Goal: Information Seeking & Learning: Learn about a topic

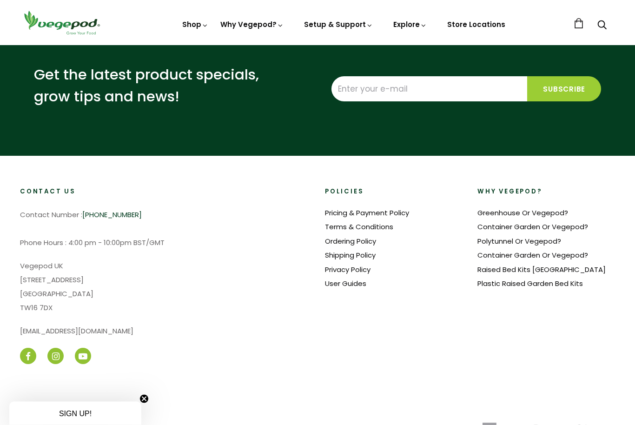
scroll to position [499, 0]
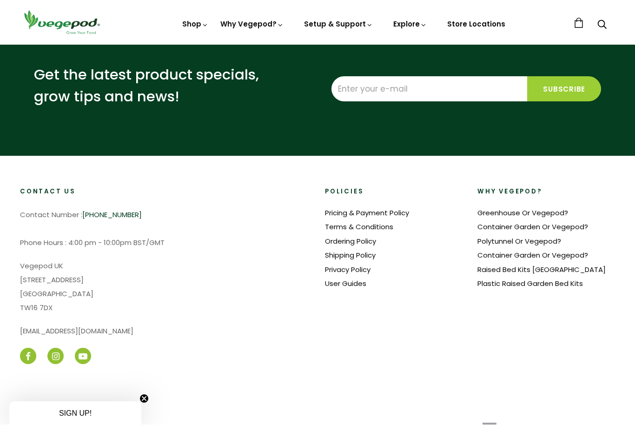
click at [323, 59] on link "FAQ" at bounding box center [364, 65] width 127 height 24
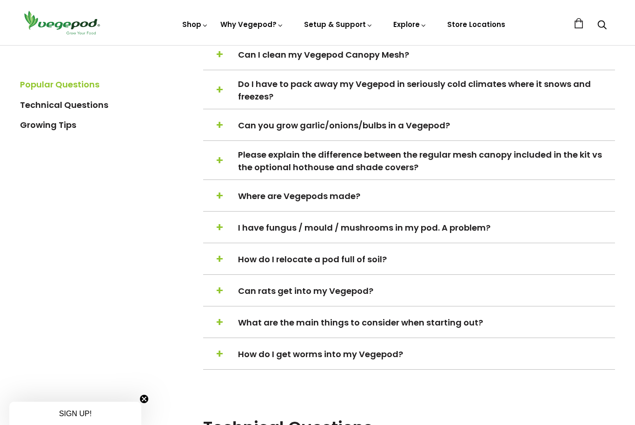
scroll to position [465, 0]
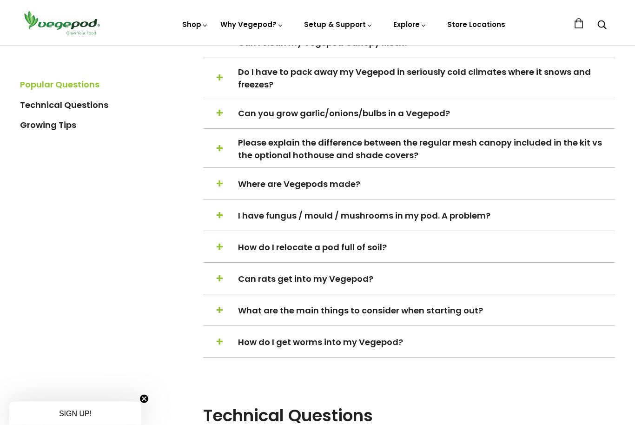
click at [291, 190] on span "Where are Vegepods made?" at bounding box center [426, 184] width 376 height 13
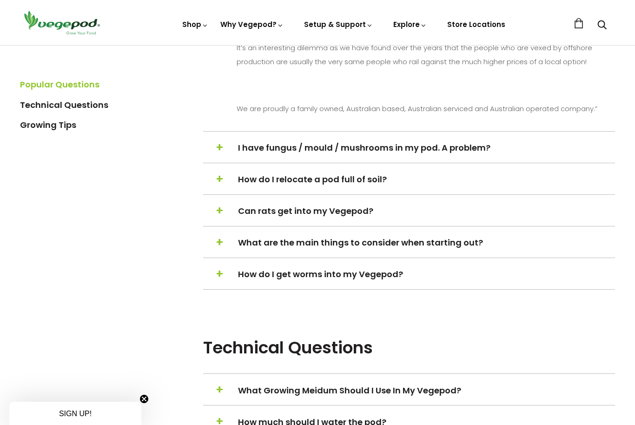
scroll to position [706, 0]
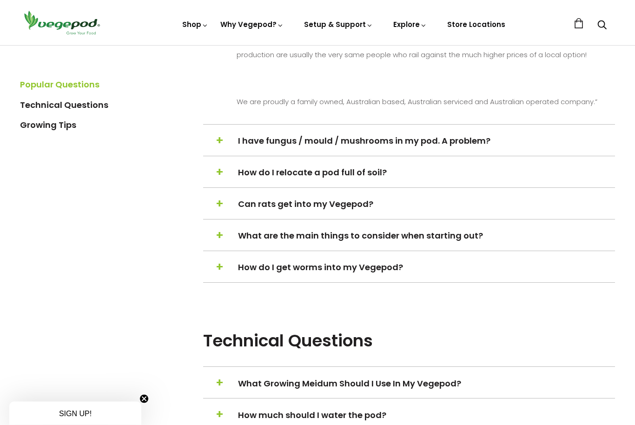
click at [264, 211] on span "Can rats get into my Vegepod?" at bounding box center [426, 204] width 376 height 13
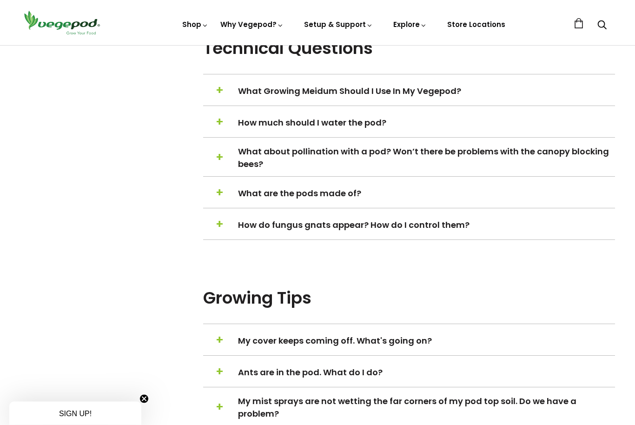
scroll to position [1128, 0]
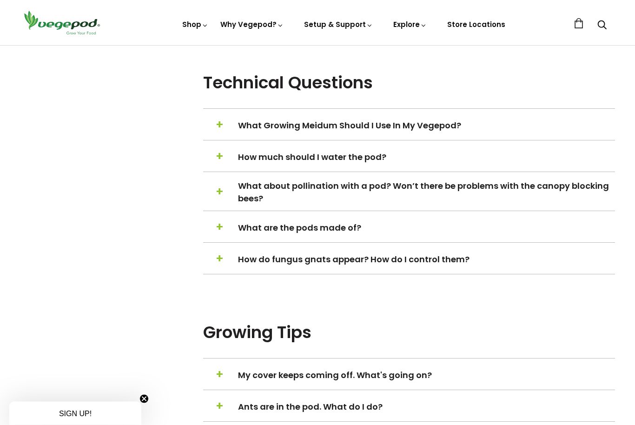
click at [258, 234] on span "What are the pods made of?" at bounding box center [426, 228] width 376 height 13
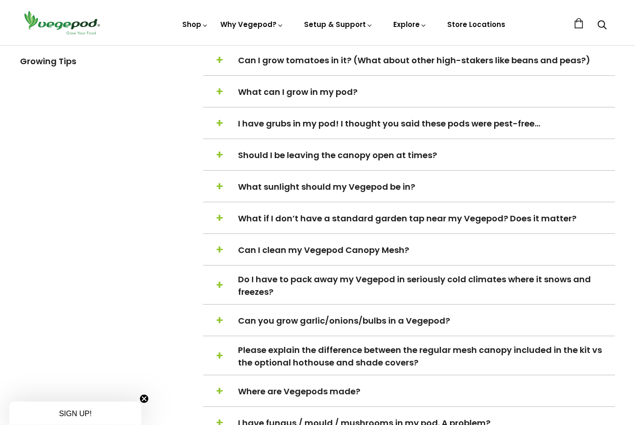
scroll to position [230, 0]
